Goal: Task Accomplishment & Management: Manage account settings

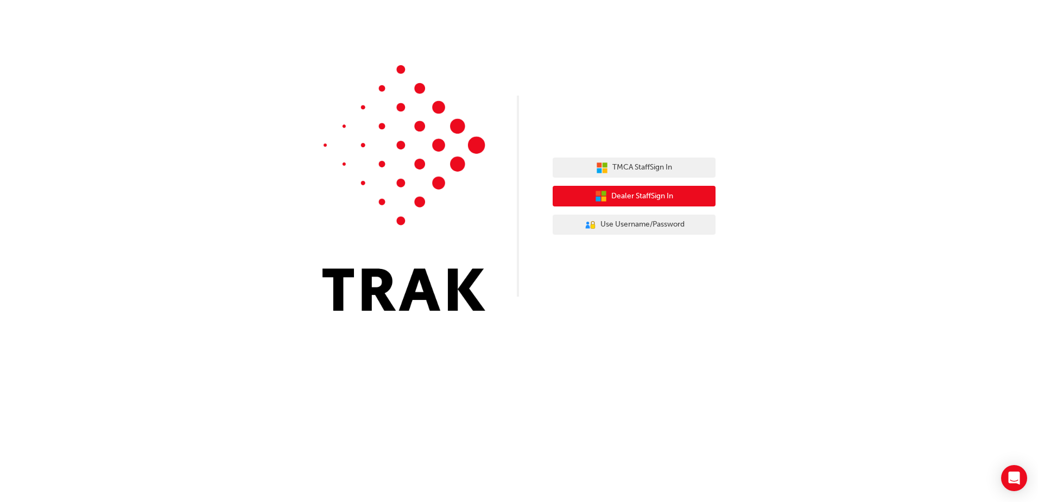
click at [657, 195] on span "Dealer Staff Sign In" at bounding box center [642, 196] width 62 height 12
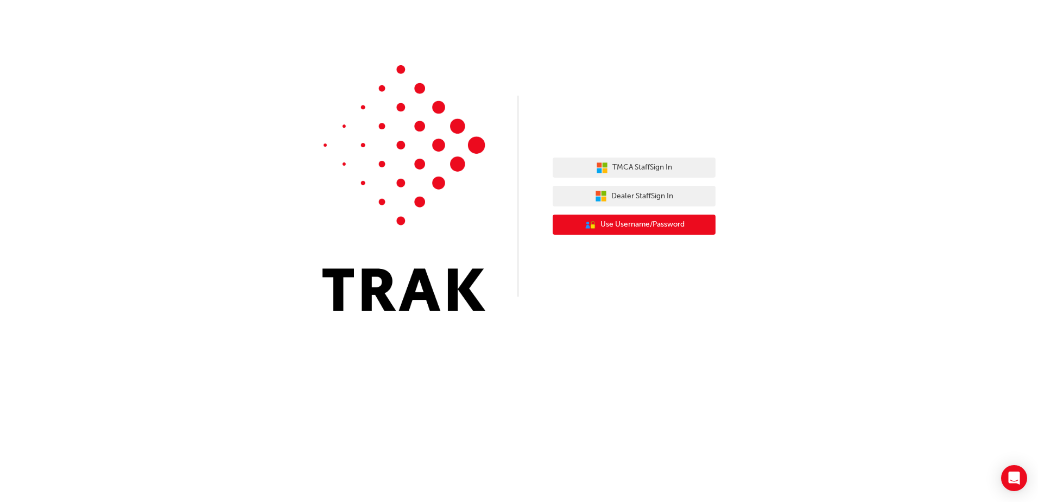
click at [634, 227] on span "Use Username/Password" at bounding box center [642, 224] width 84 height 12
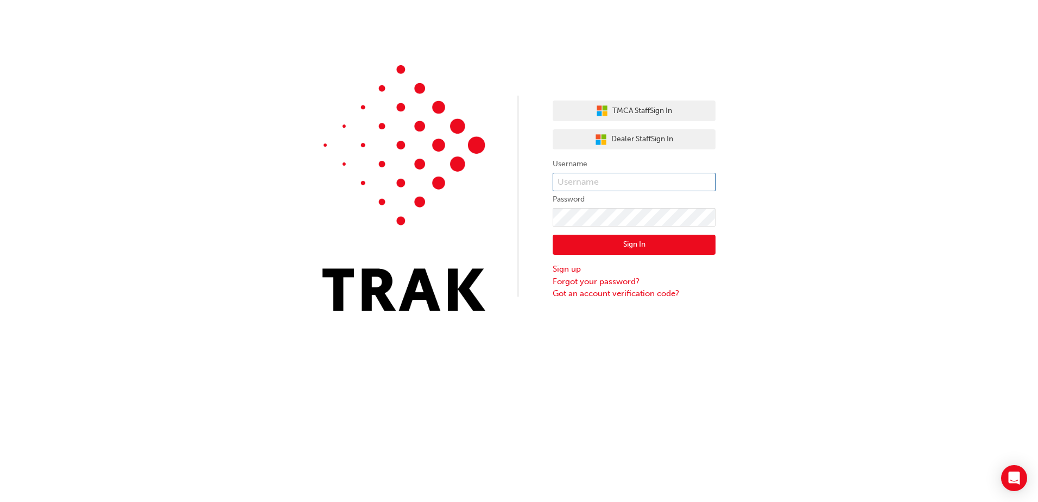
click at [618, 182] on input "text" at bounding box center [634, 182] width 163 height 18
type input "petar.kozul"
click button "Sign In" at bounding box center [634, 245] width 163 height 21
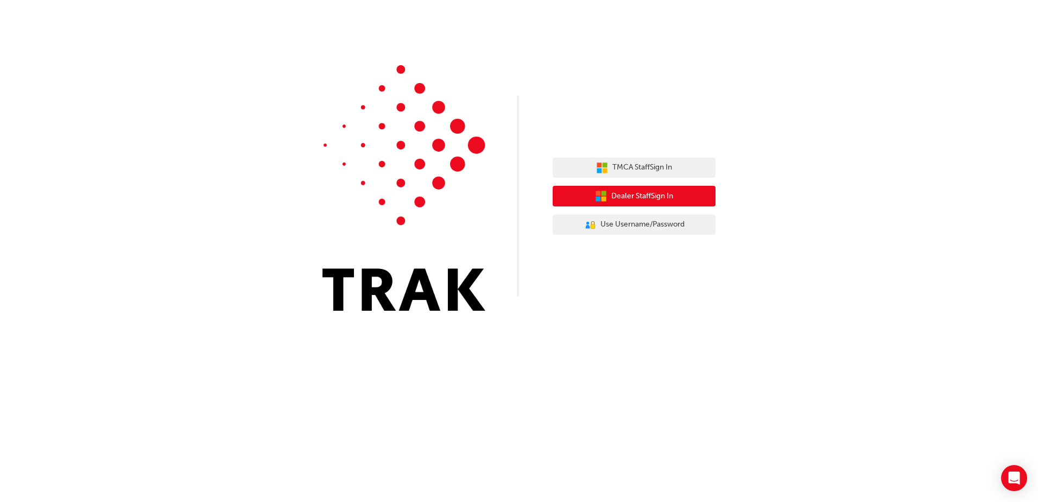
click at [621, 197] on span "Dealer Staff Sign In" at bounding box center [642, 196] width 62 height 12
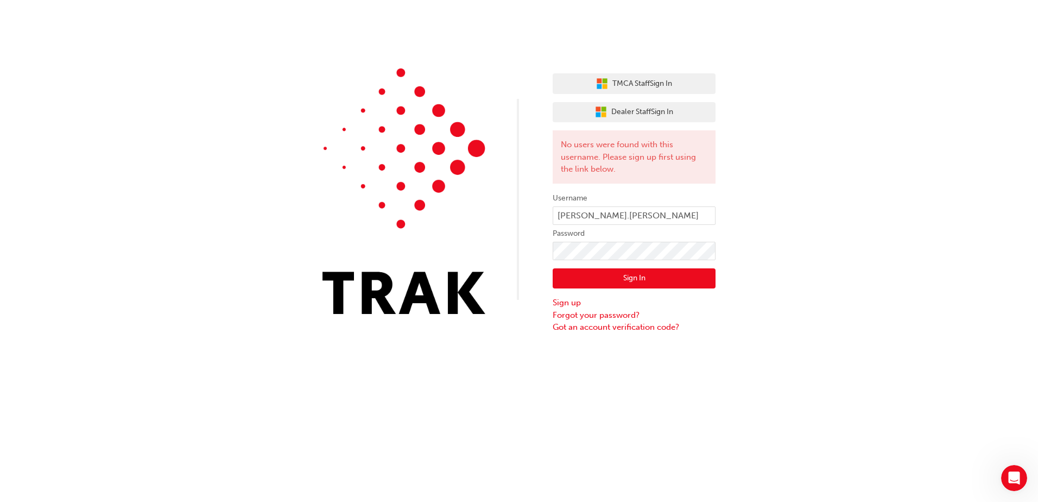
click at [591, 276] on button "Sign In" at bounding box center [634, 278] width 163 height 21
